Goal: Find specific page/section: Find specific page/section

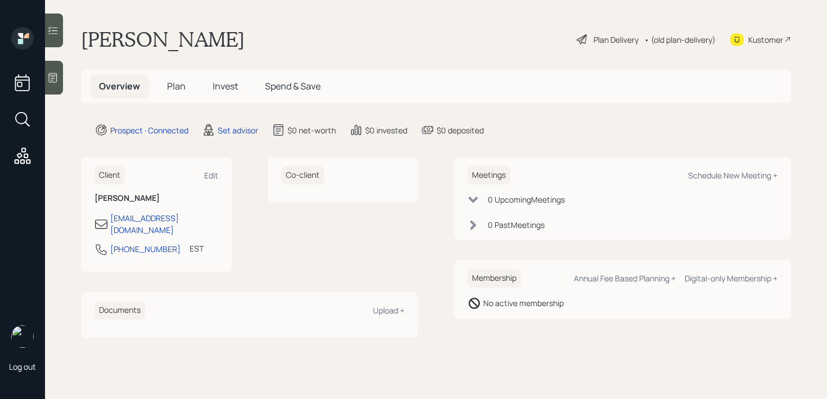
click at [60, 86] on div at bounding box center [54, 78] width 18 height 34
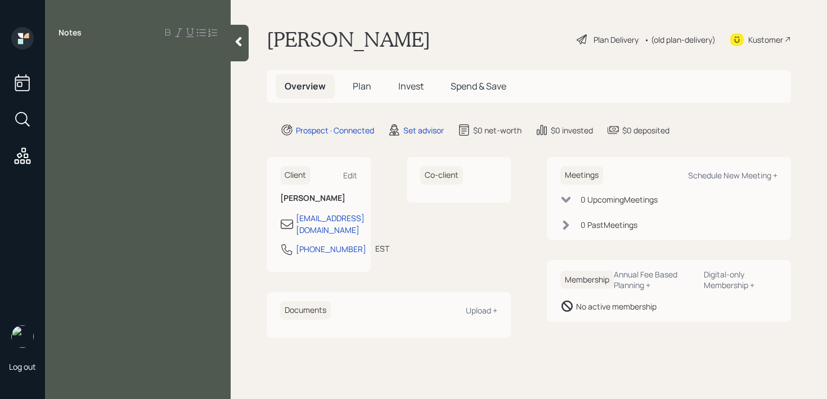
click at [235, 43] on icon at bounding box center [238, 41] width 11 height 11
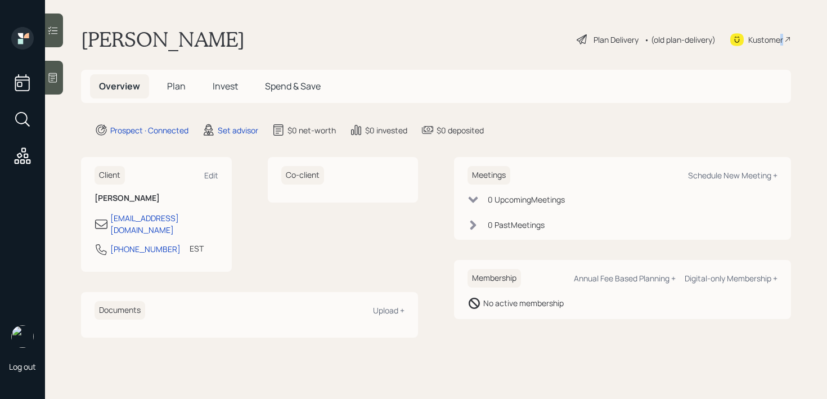
click at [782, 34] on div "Kustomer" at bounding box center [766, 40] width 35 height 12
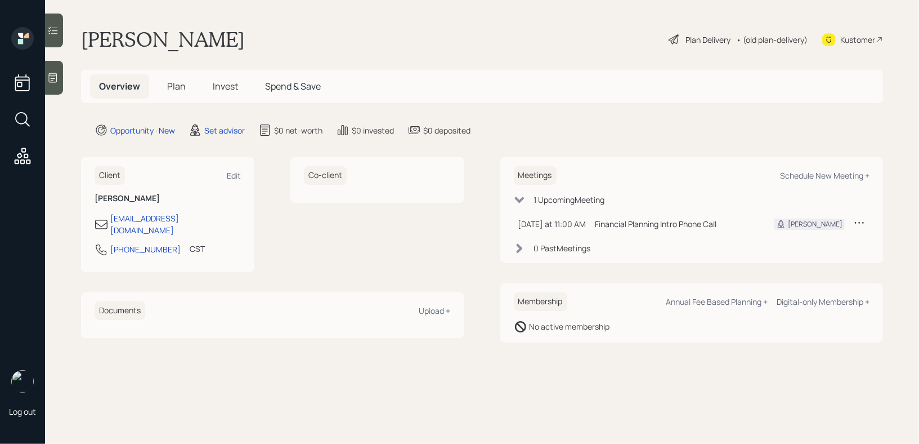
click at [61, 86] on div at bounding box center [54, 78] width 18 height 34
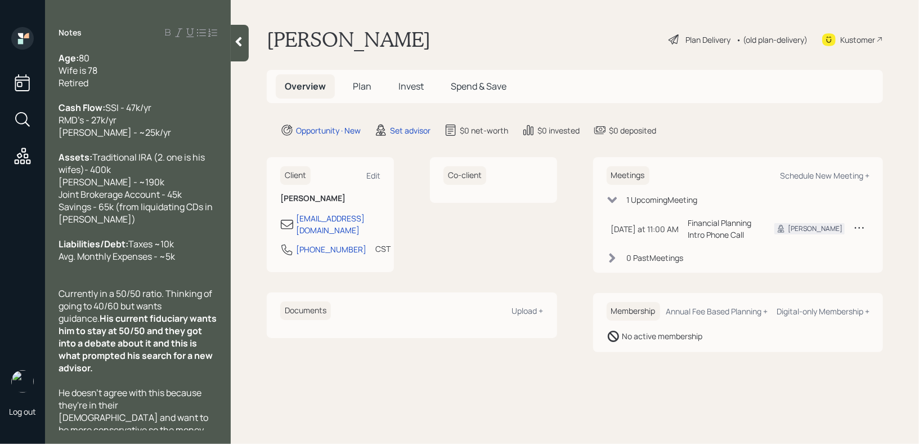
scroll to position [84, 0]
